Goal: Task Accomplishment & Management: Manage account settings

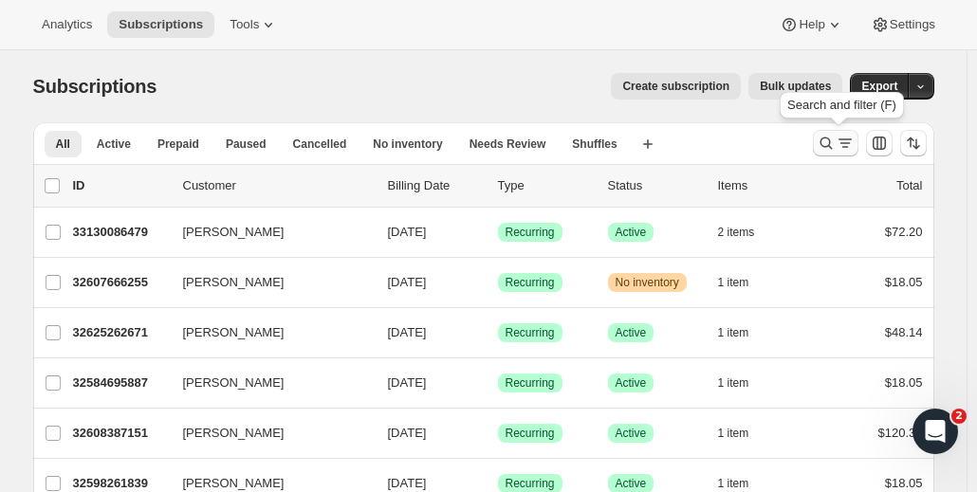
click at [843, 147] on icon "Search and filter results" at bounding box center [845, 143] width 19 height 19
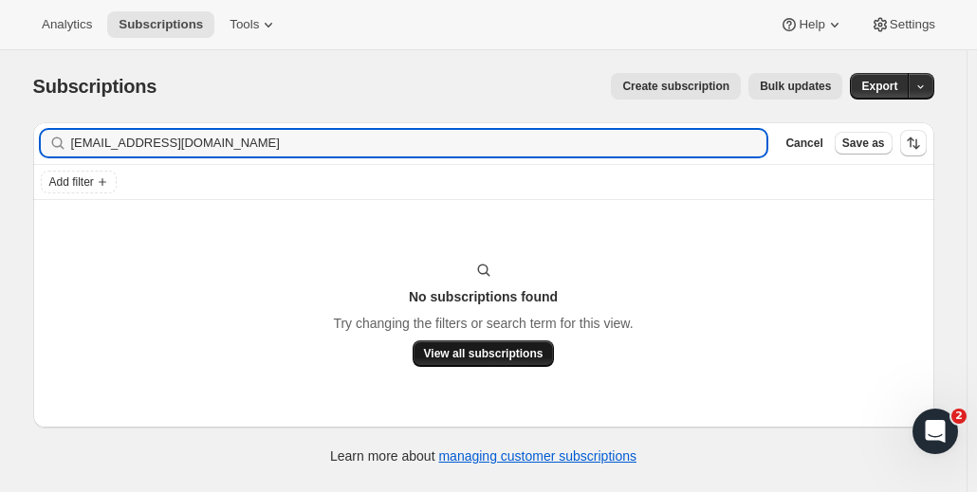
type input "[EMAIL_ADDRESS][DOMAIN_NAME]"
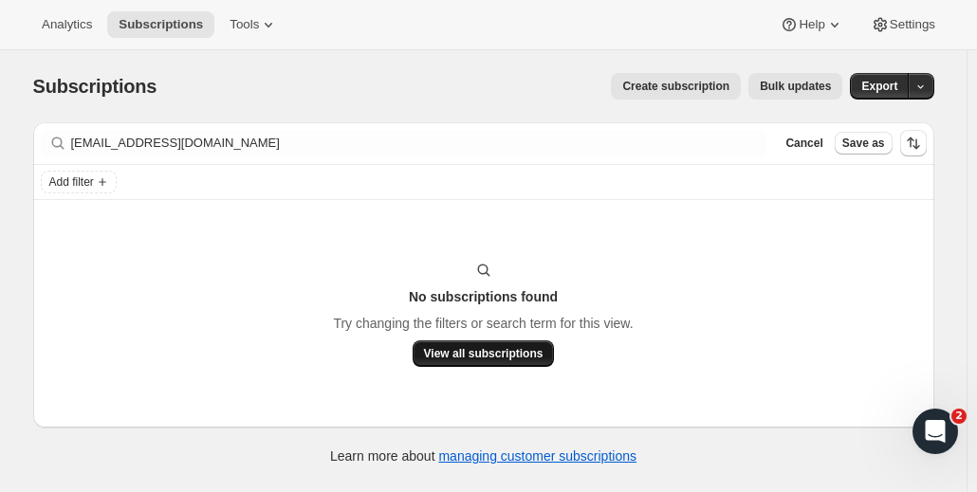
click at [463, 351] on span "View all subscriptions" at bounding box center [484, 353] width 120 height 15
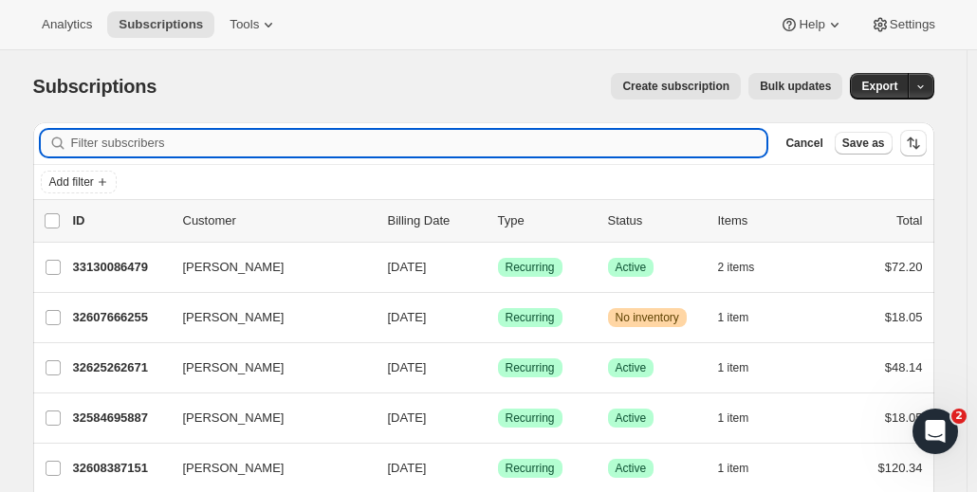
click at [176, 140] on input "Filter subscribers" at bounding box center [419, 143] width 696 height 27
paste input "[EMAIL_ADDRESS][DOMAIN_NAME]"
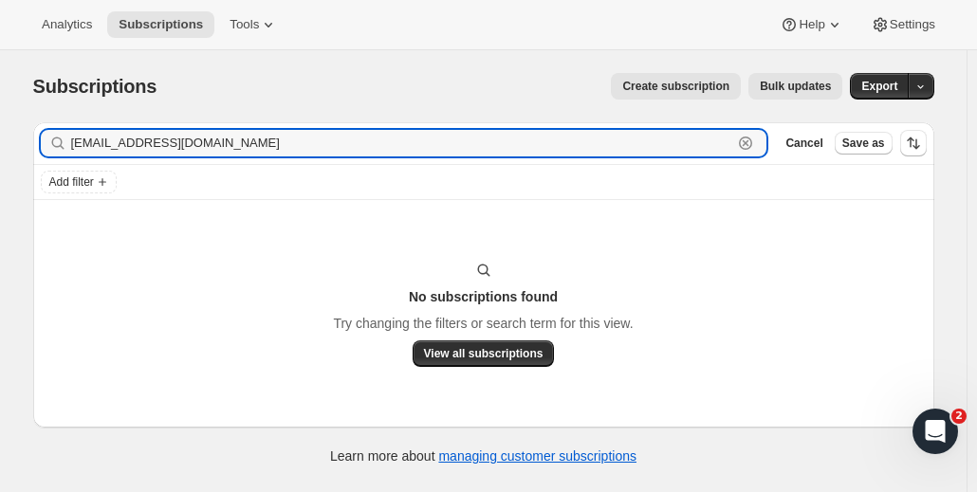
type input "[EMAIL_ADDRESS][DOMAIN_NAME]"
